Goal: Find specific page/section: Find specific page/section

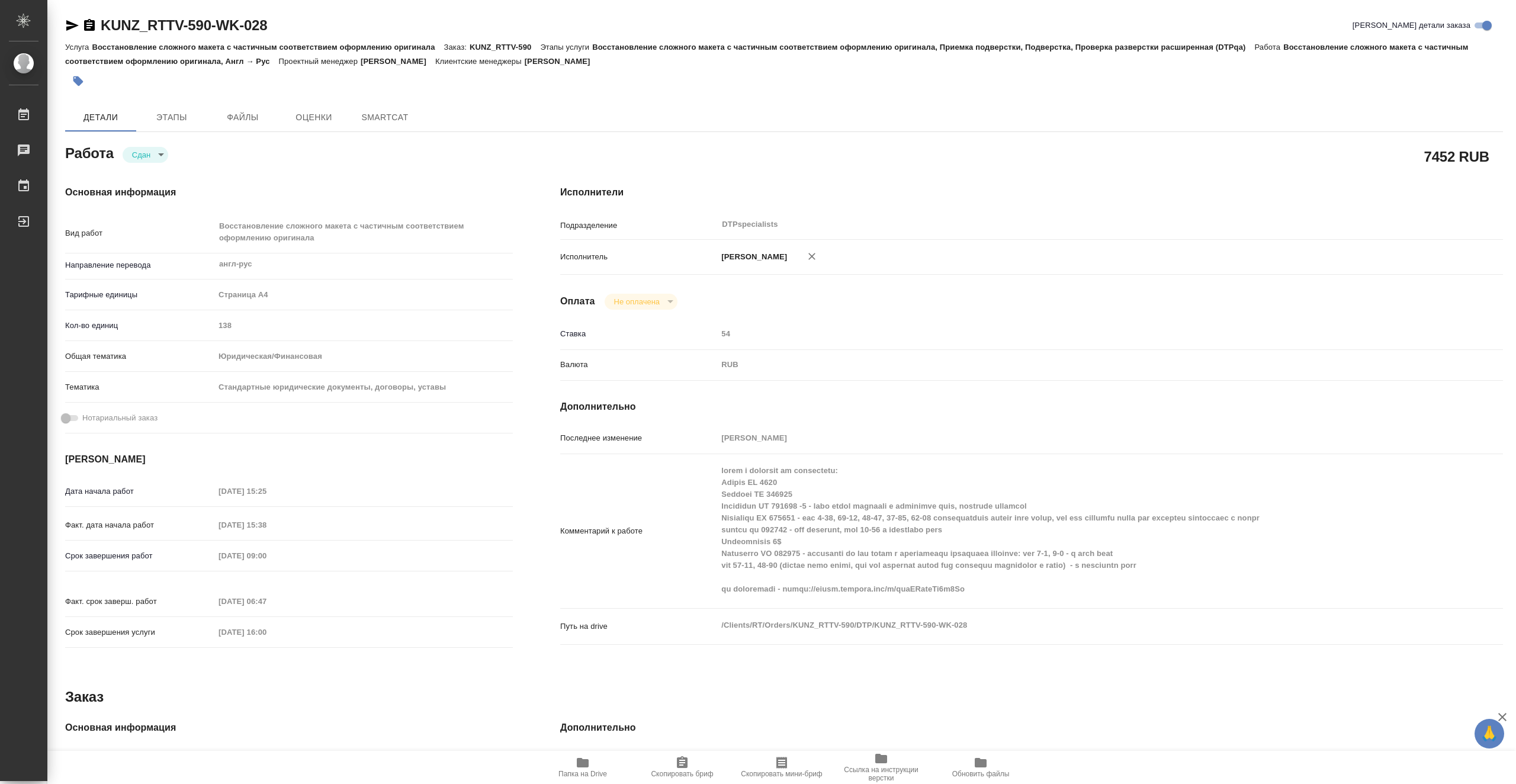
type textarea "x"
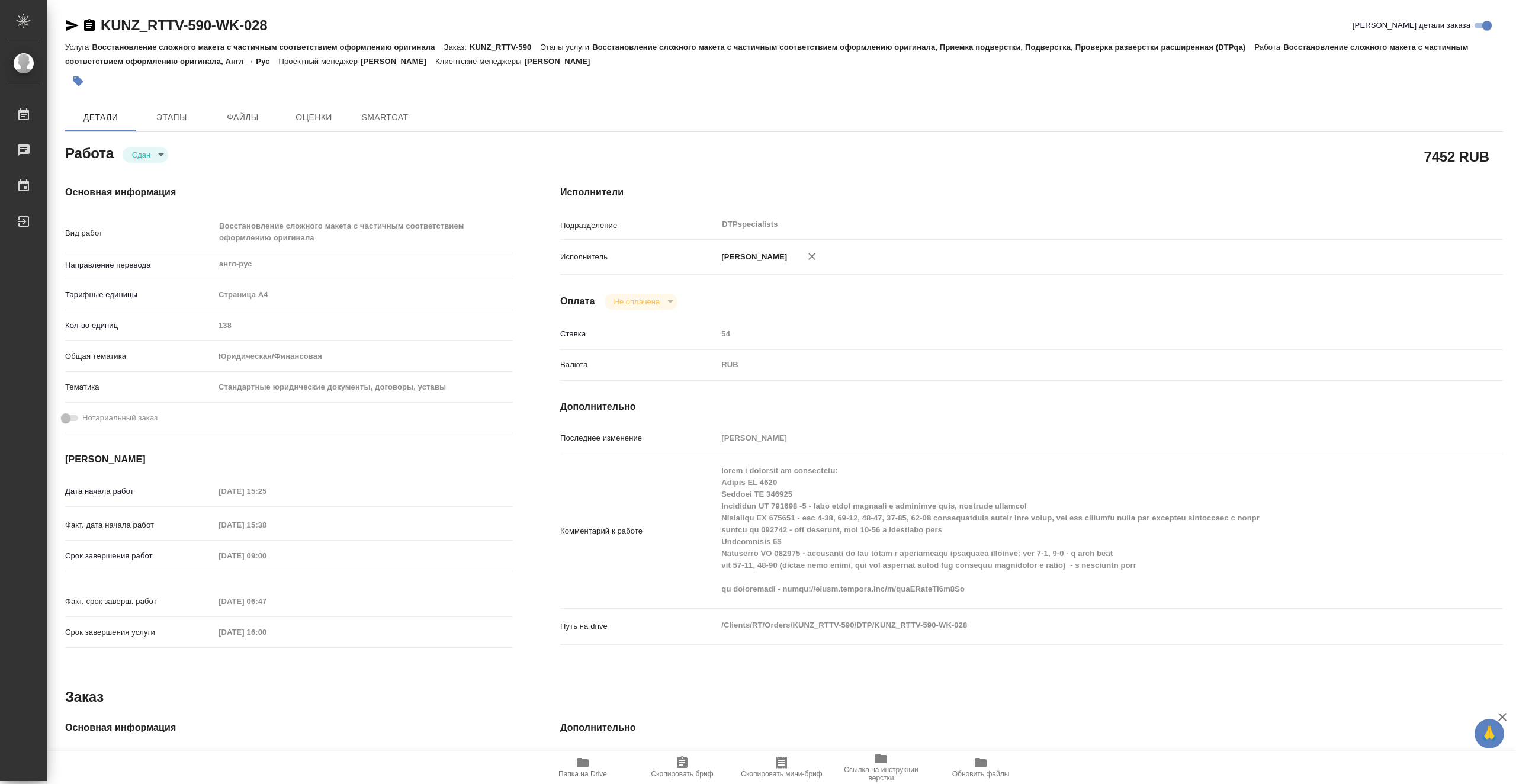
type textarea "x"
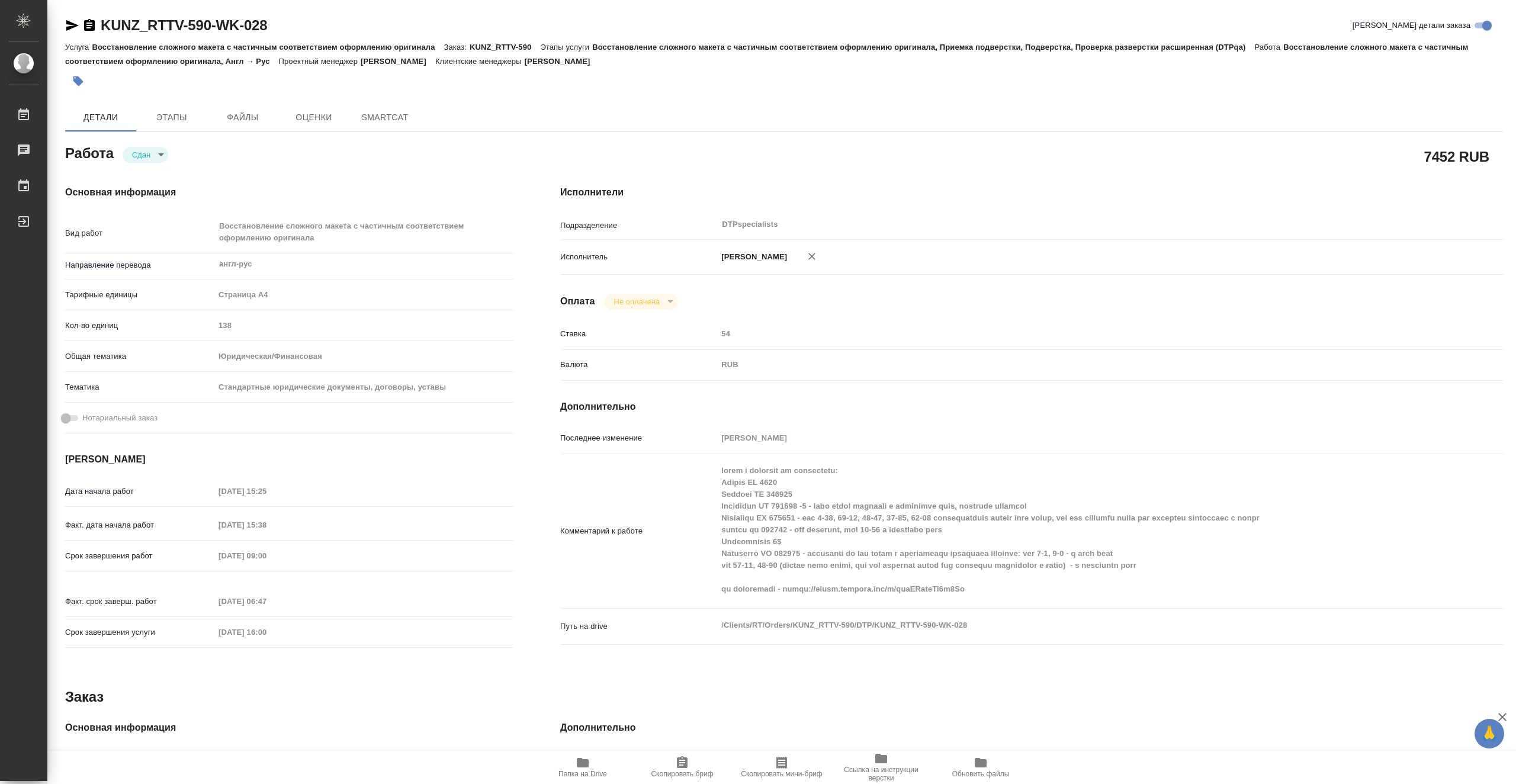
type textarea "x"
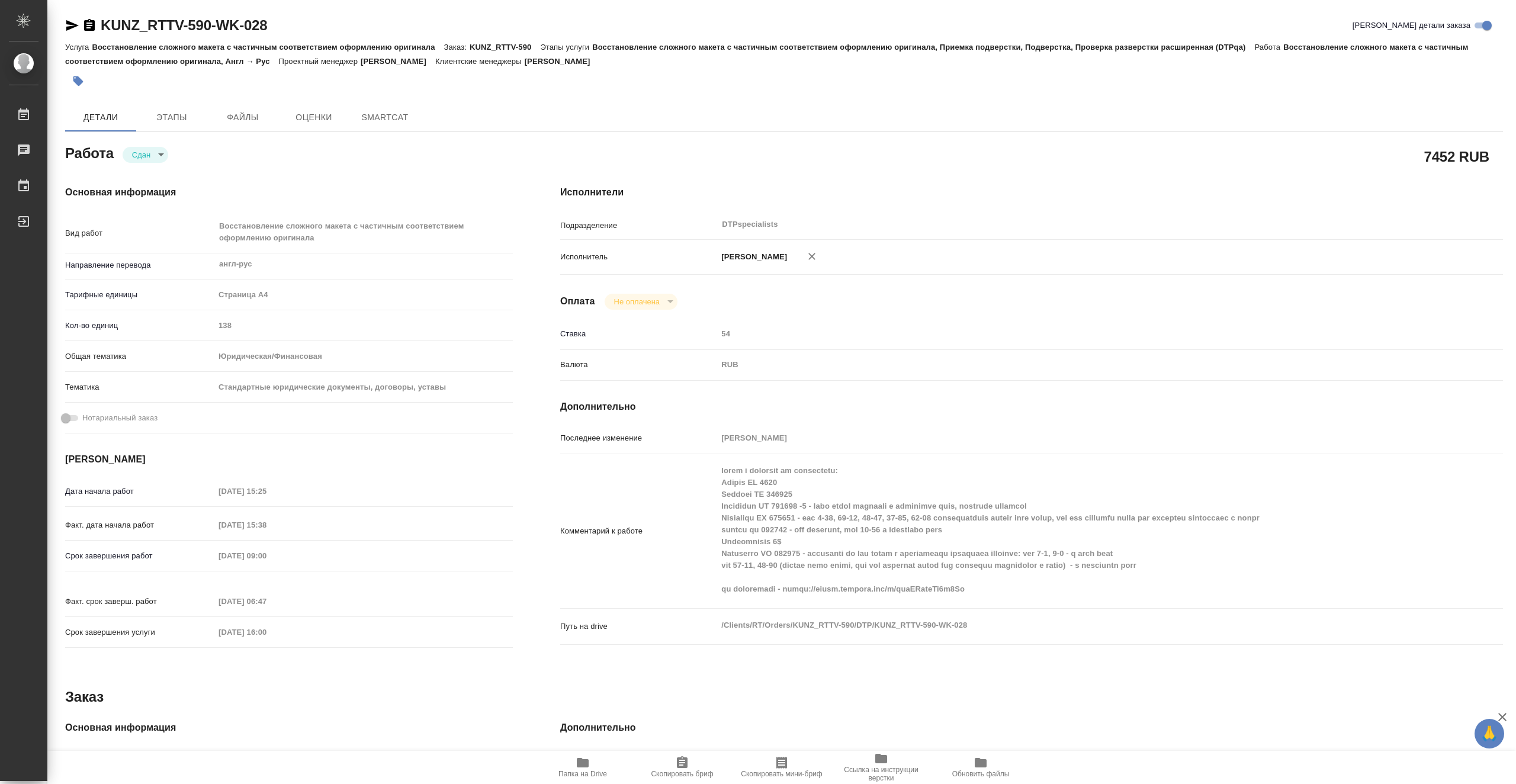
type textarea "x"
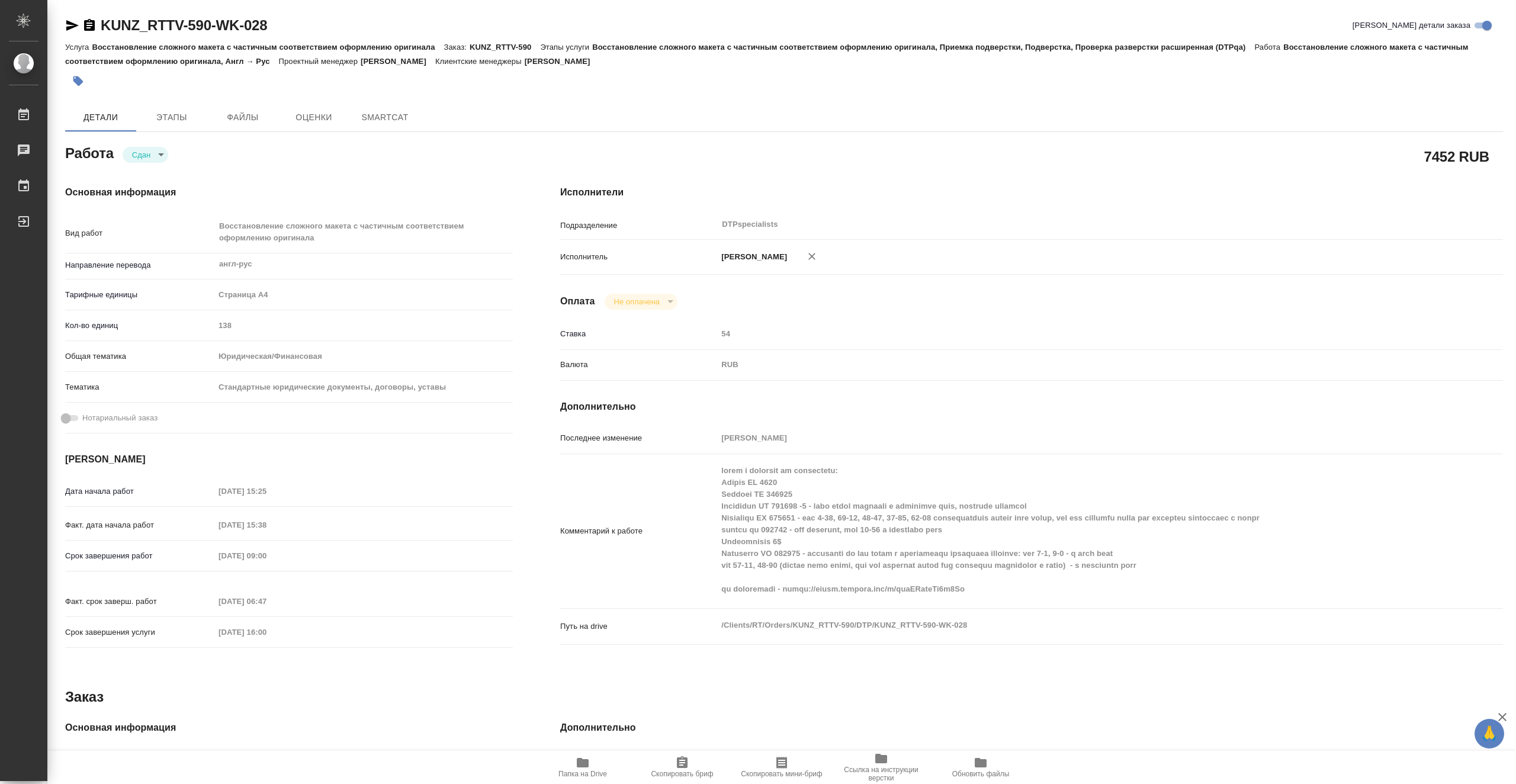
type textarea "x"
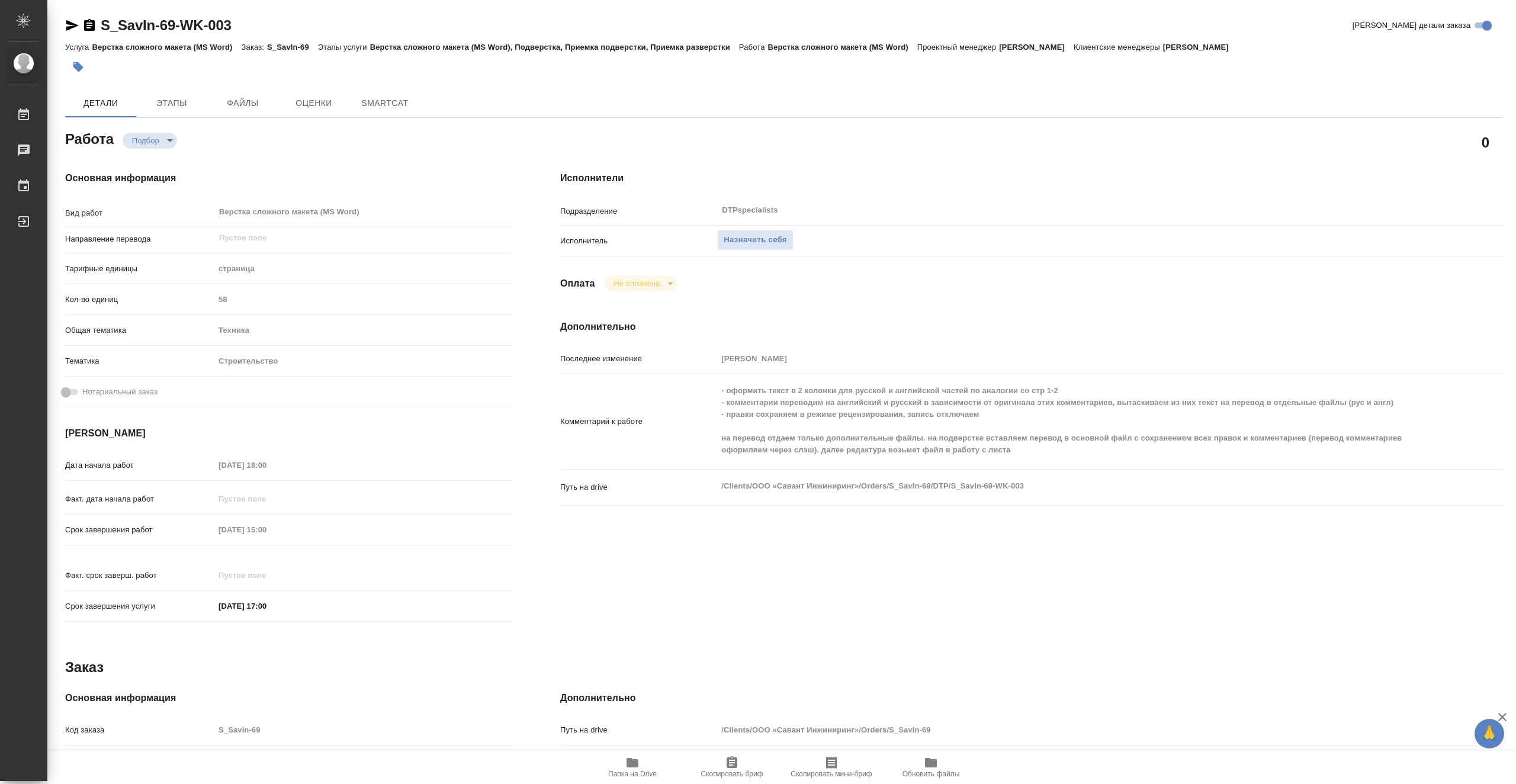
type textarea "x"
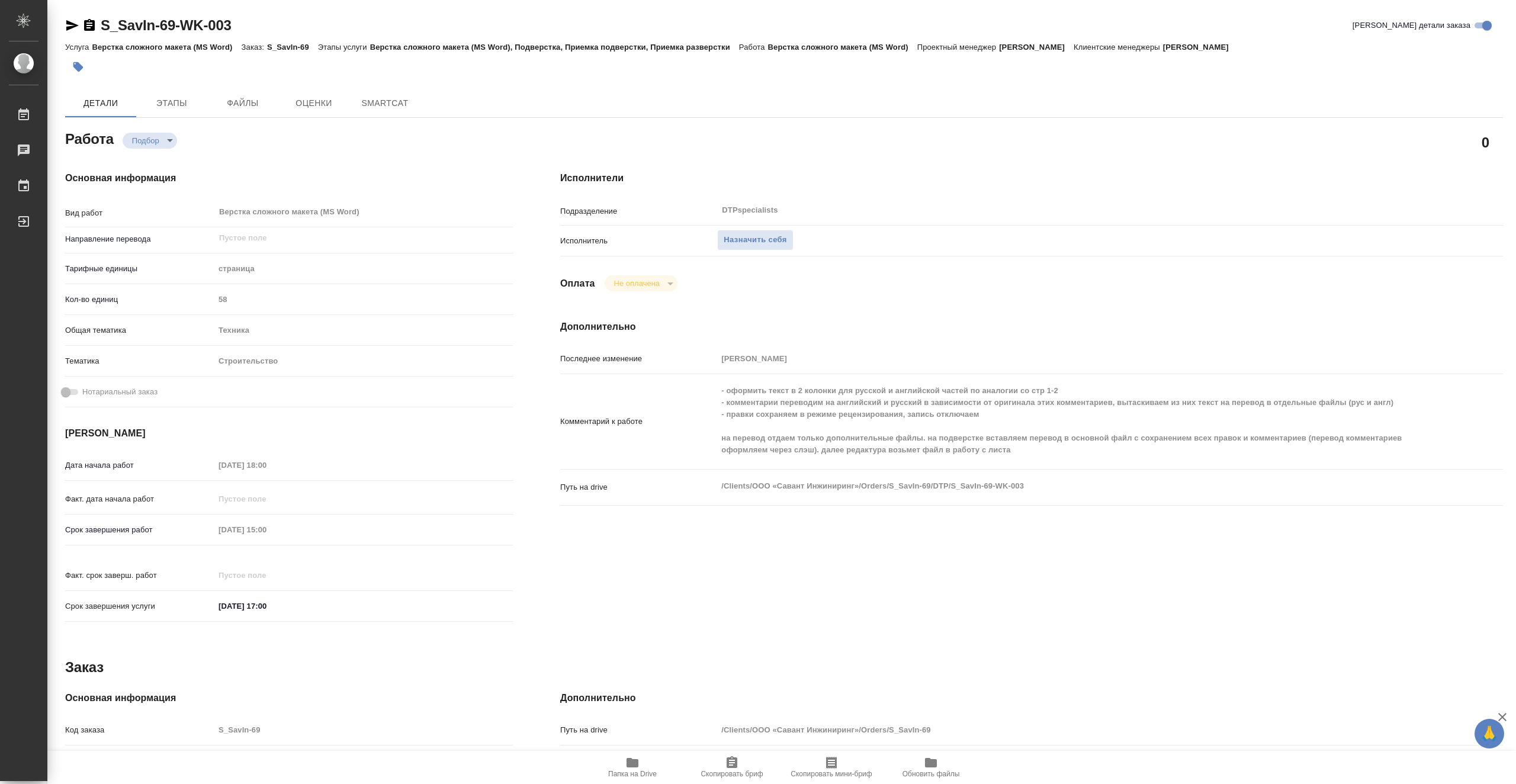
type textarea "x"
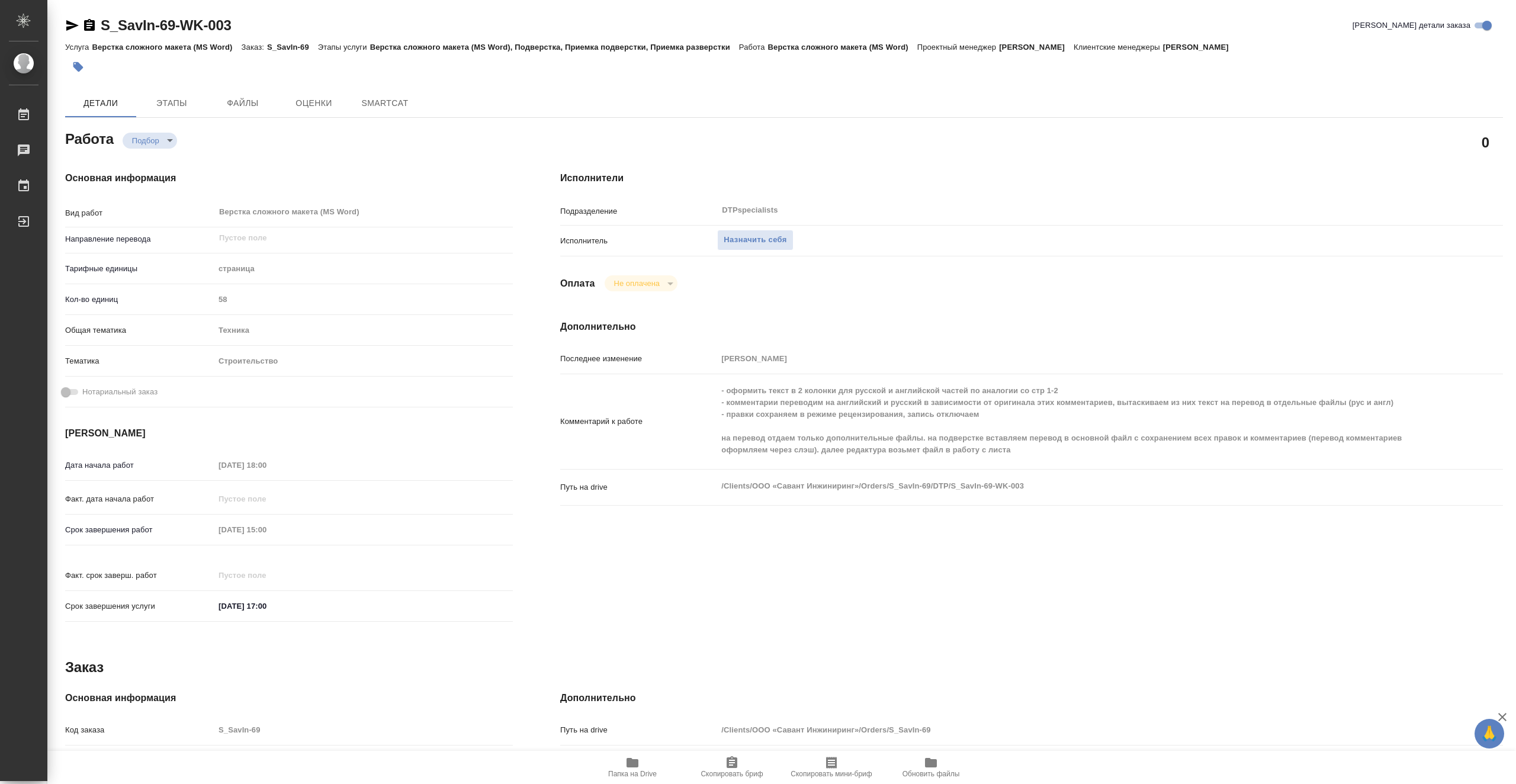
type textarea "x"
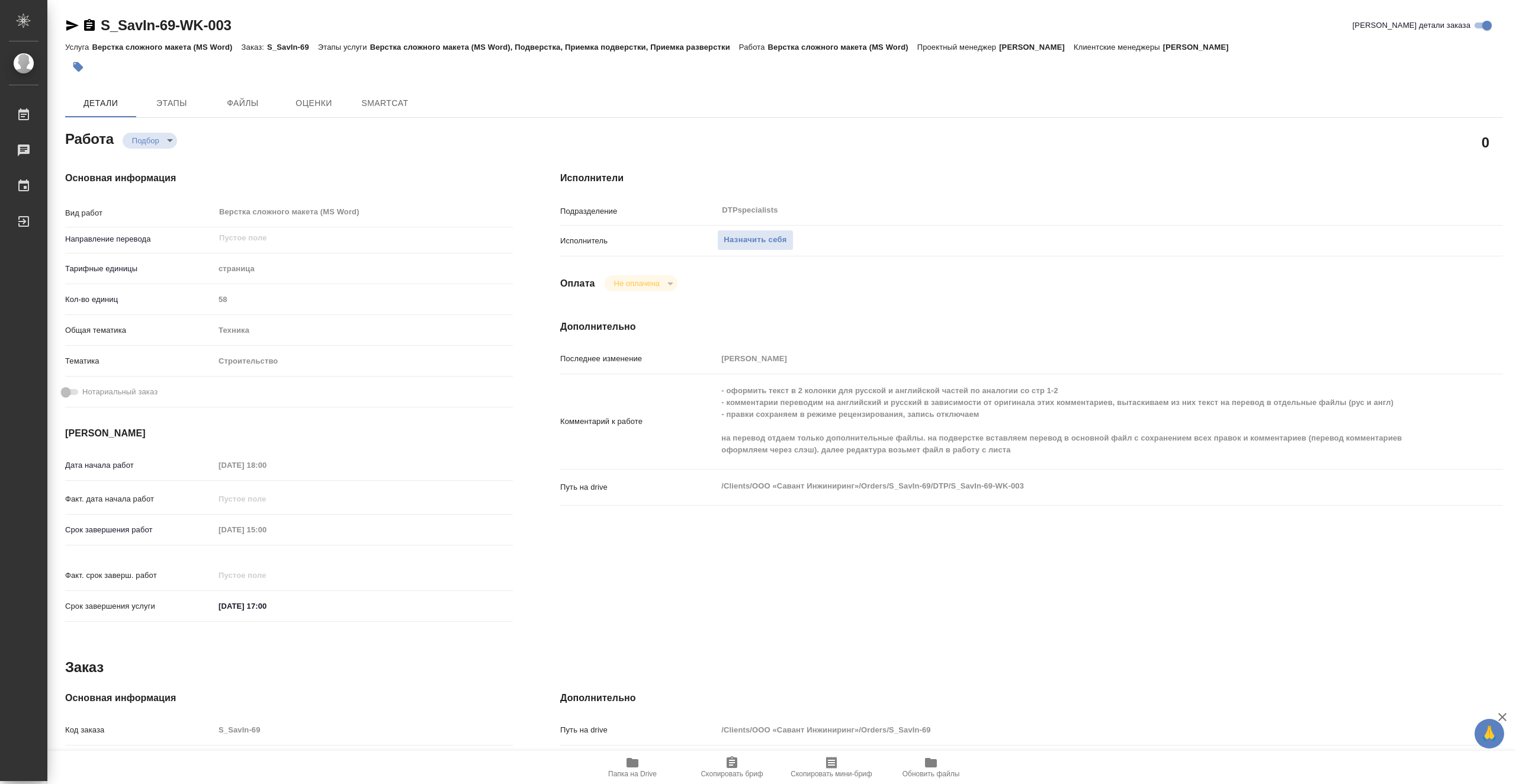
type textarea "x"
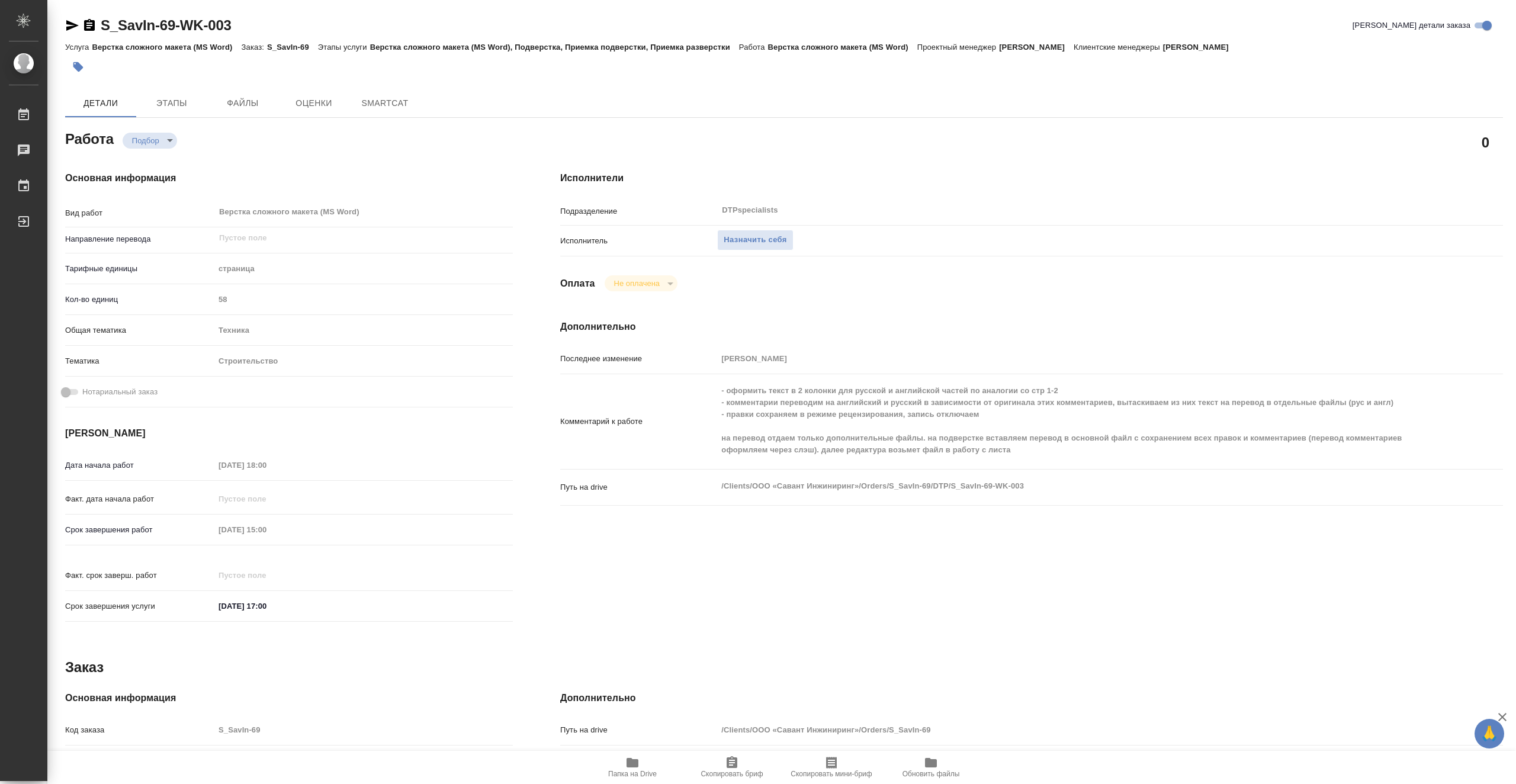
type textarea "x"
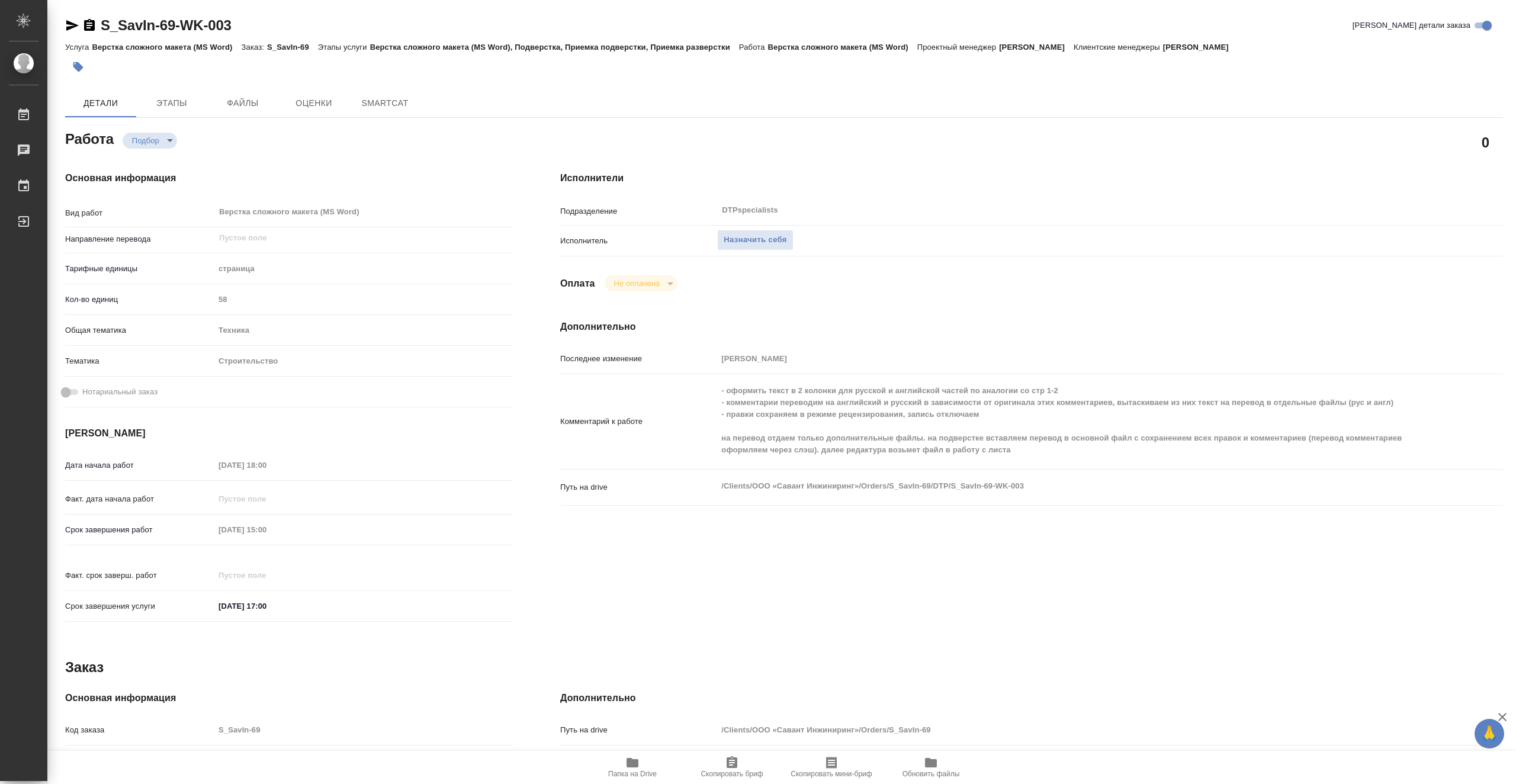
type textarea "x"
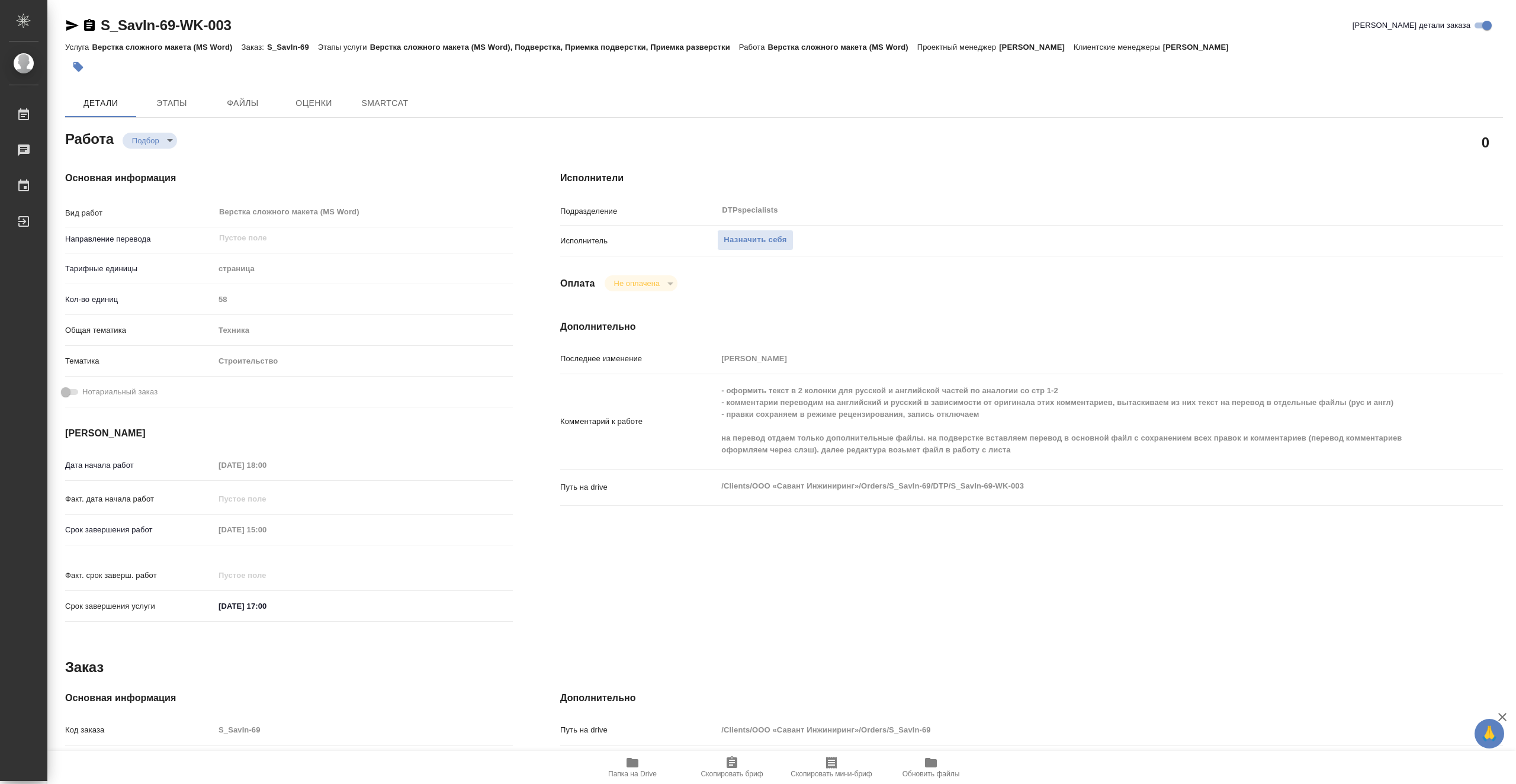
type textarea "x"
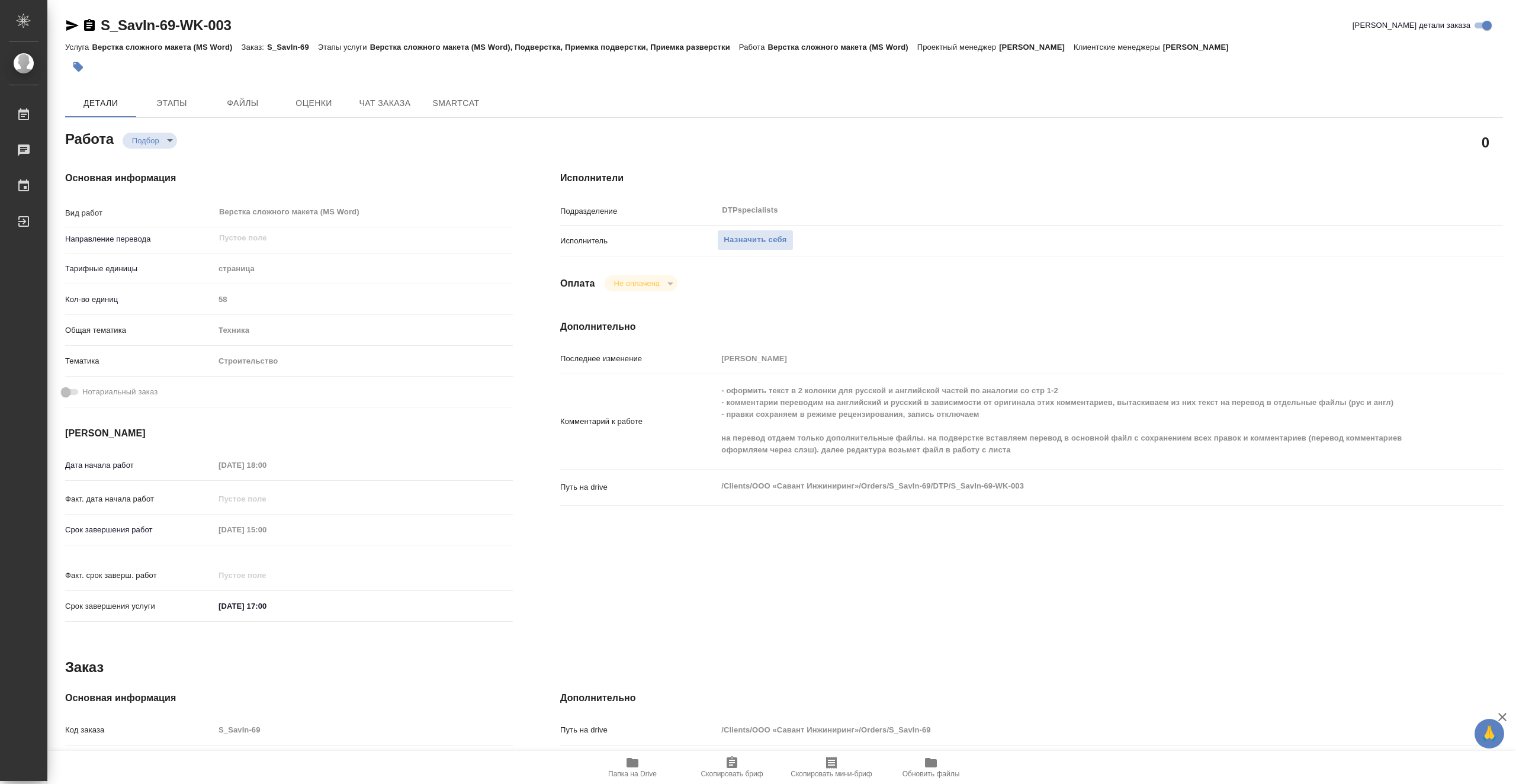
type textarea "x"
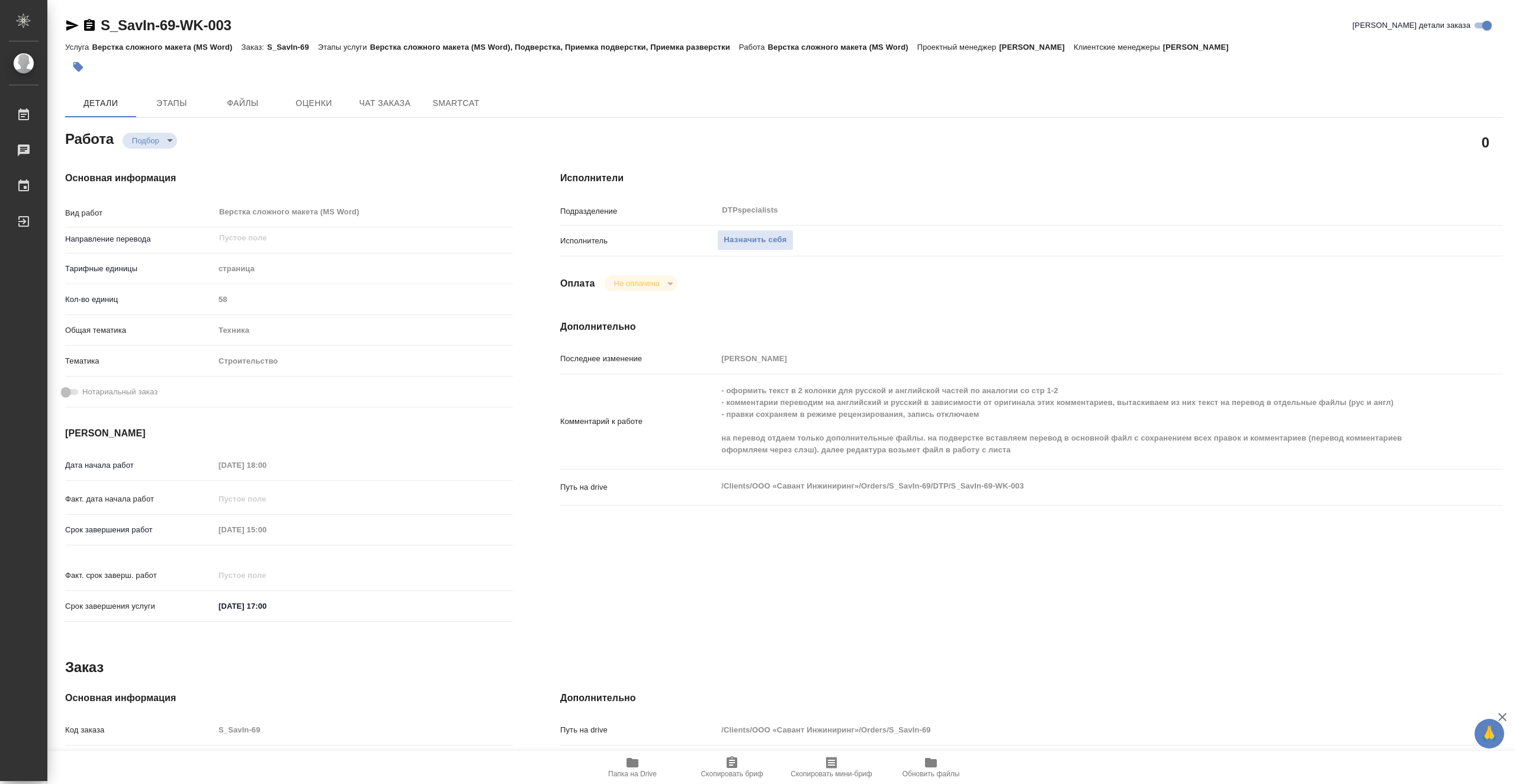
type textarea "x"
